Goal: Find contact information: Find contact information

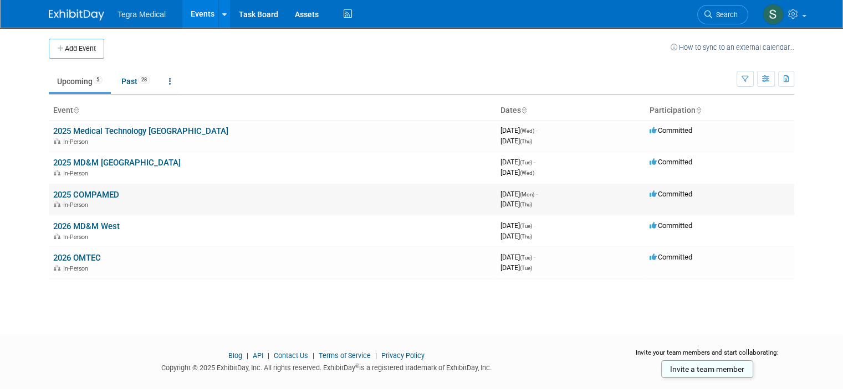
click at [75, 192] on link "2025 COMPAMED" at bounding box center [86, 195] width 66 height 10
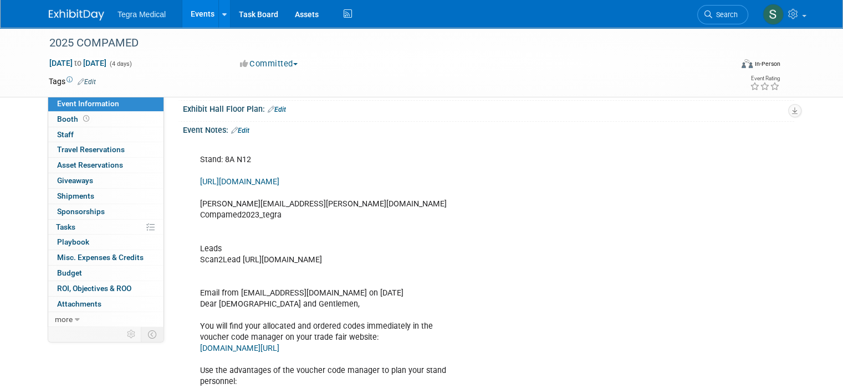
scroll to position [158, 0]
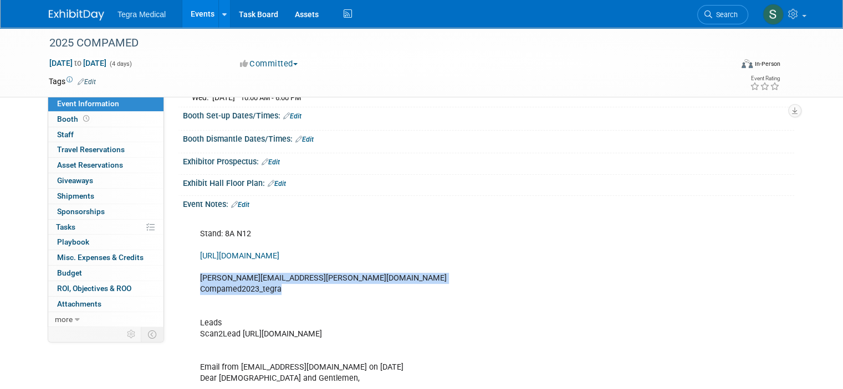
drag, startPoint x: 276, startPoint y: 289, endPoint x: 183, endPoint y: 279, distance: 93.0
copy div "[PERSON_NAME][EMAIL_ADDRESS][PERSON_NAME][DOMAIN_NAME] Compamed2023_tegra"
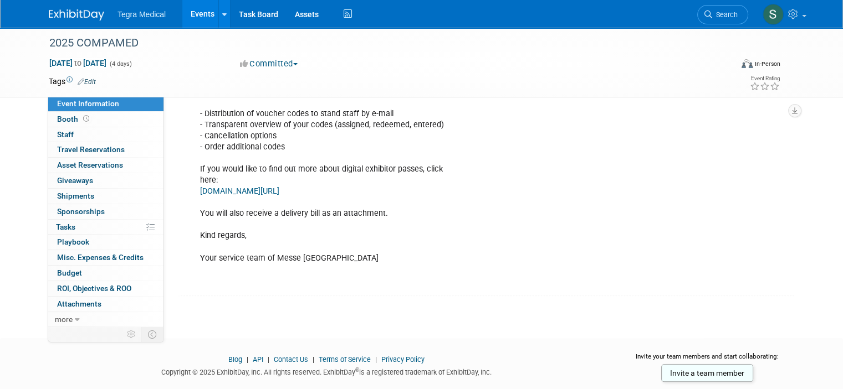
scroll to position [546, 0]
